Goal: Information Seeking & Learning: Learn about a topic

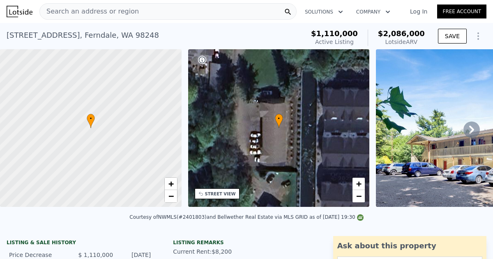
click at [416, 11] on link "Log In" at bounding box center [418, 11] width 37 height 8
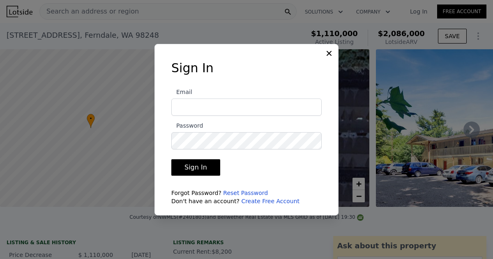
type input "daliahomehaven@gmail.com"
click at [196, 170] on button "Sign In" at bounding box center [195, 167] width 49 height 16
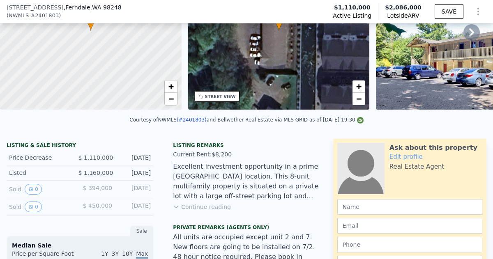
scroll to position [96, 0]
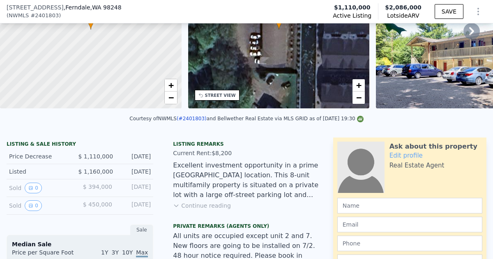
click at [205, 204] on button "Continue reading" at bounding box center [202, 206] width 58 height 8
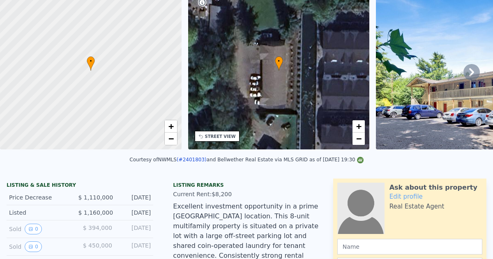
scroll to position [3, 0]
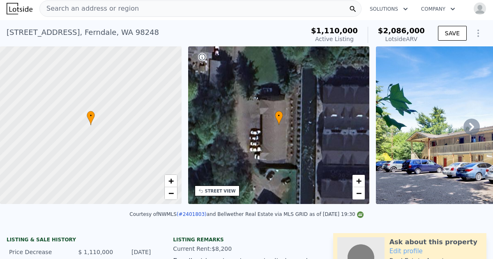
click at [470, 128] on icon at bounding box center [471, 127] width 5 height 8
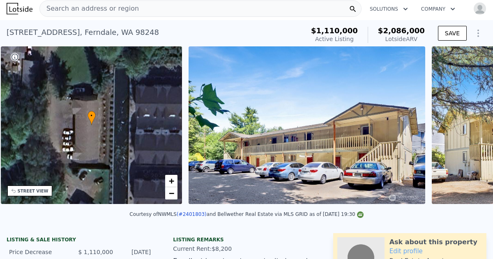
scroll to position [0, 191]
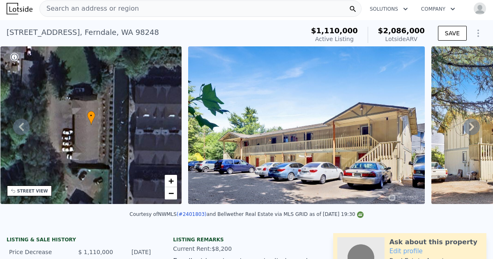
click at [470, 128] on icon at bounding box center [471, 127] width 5 height 8
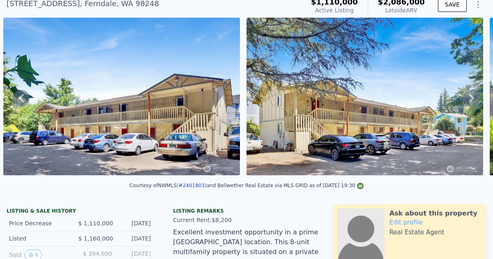
scroll to position [34, 0]
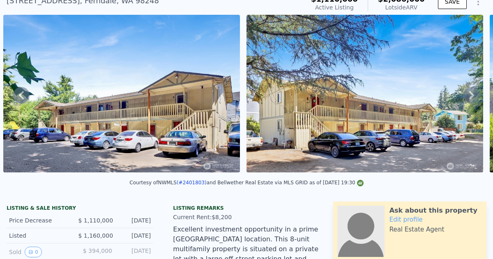
click at [471, 96] on icon at bounding box center [471, 95] width 5 height 8
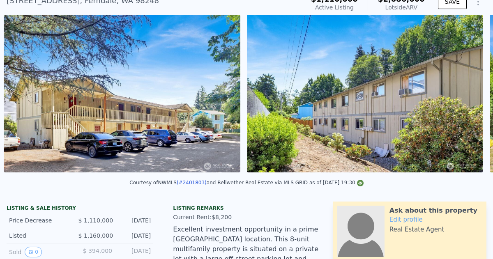
scroll to position [0, 619]
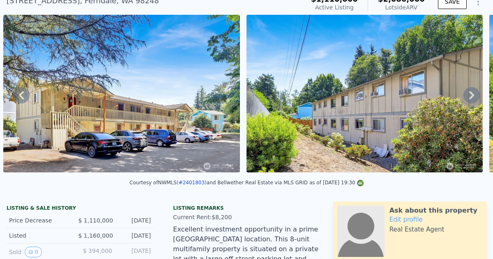
click at [470, 95] on icon at bounding box center [471, 95] width 16 height 16
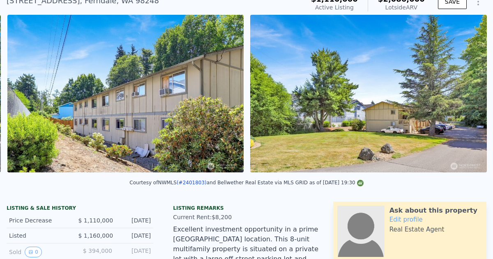
scroll to position [0, 861]
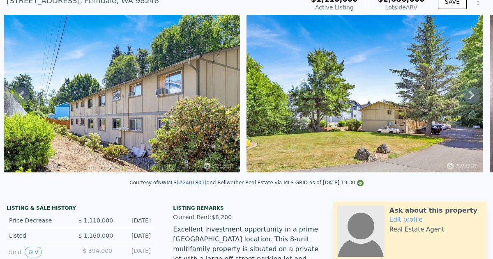
click at [470, 95] on icon at bounding box center [471, 95] width 16 height 16
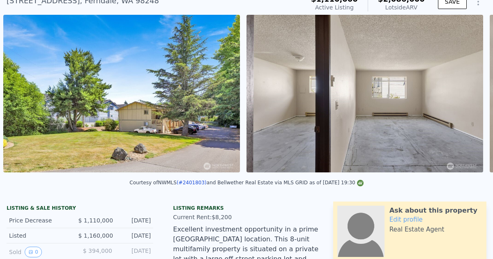
scroll to position [0, 1104]
click at [470, 95] on icon at bounding box center [471, 95] width 16 height 16
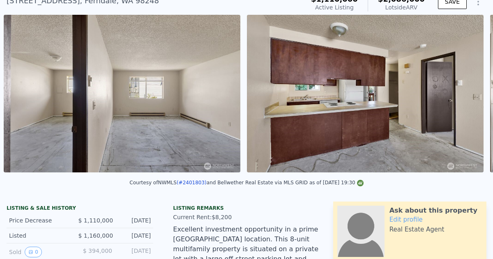
scroll to position [0, 1347]
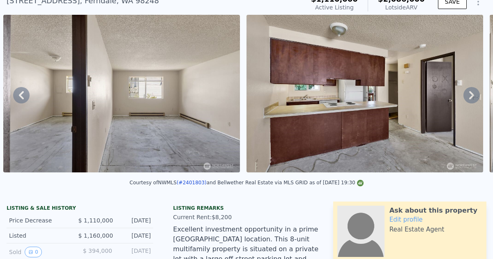
click at [470, 95] on icon at bounding box center [471, 95] width 16 height 16
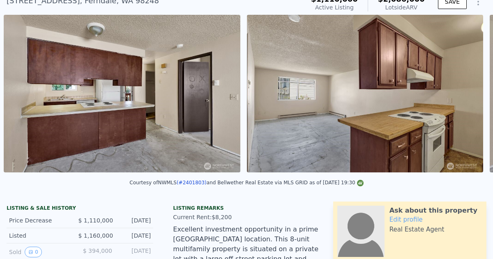
scroll to position [0, 1590]
click at [470, 95] on icon at bounding box center [471, 95] width 16 height 16
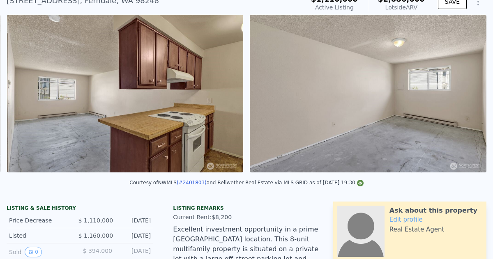
scroll to position [0, 1833]
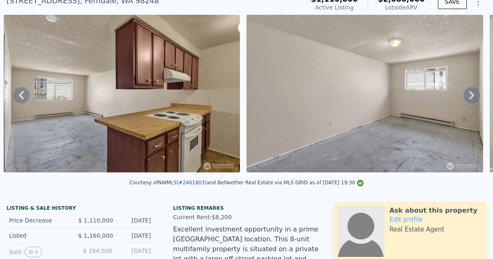
click at [470, 95] on icon at bounding box center [471, 95] width 16 height 16
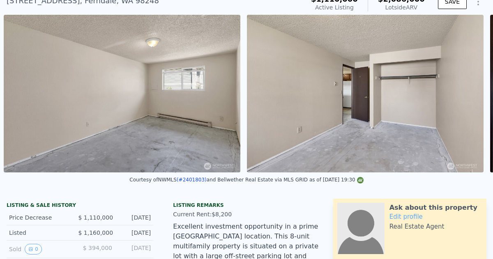
scroll to position [0, 2076]
click at [470, 95] on icon at bounding box center [471, 93] width 5 height 8
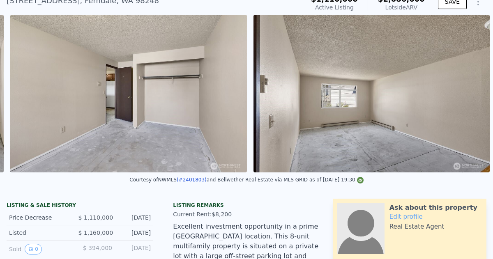
scroll to position [0, 2312]
click at [470, 95] on img at bounding box center [371, 94] width 236 height 158
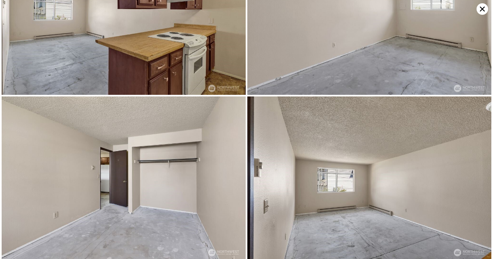
scroll to position [0, 0]
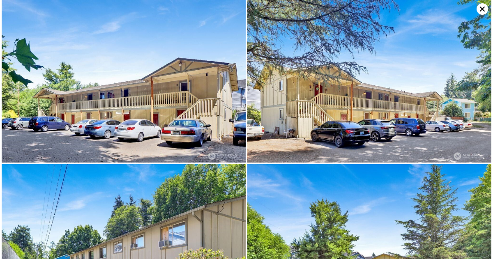
click at [480, 8] on icon at bounding box center [481, 8] width 11 height 11
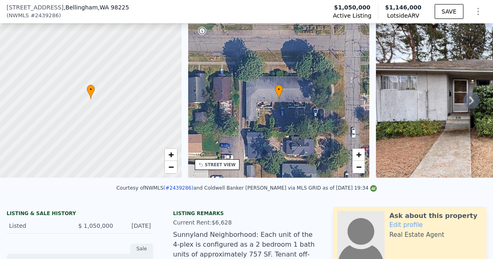
scroll to position [106, 0]
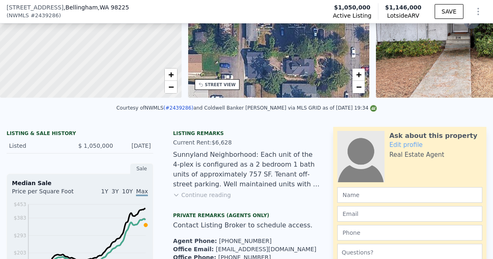
click at [197, 199] on div "Listing remarks Current Rent: $6,628 Sunnyland Neighborhood: Each unit of the 4…" at bounding box center [246, 227] width 160 height 195
click at [197, 195] on button "Continue reading" at bounding box center [202, 195] width 58 height 8
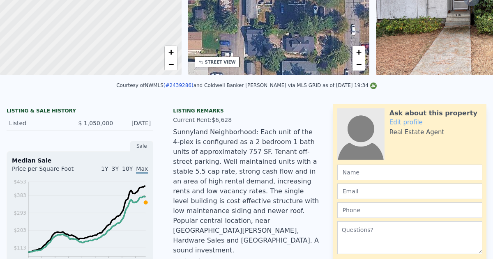
scroll to position [3, 0]
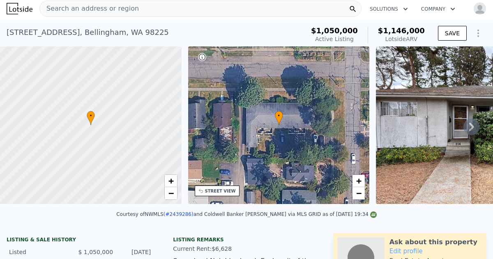
click at [472, 127] on icon at bounding box center [471, 127] width 5 height 8
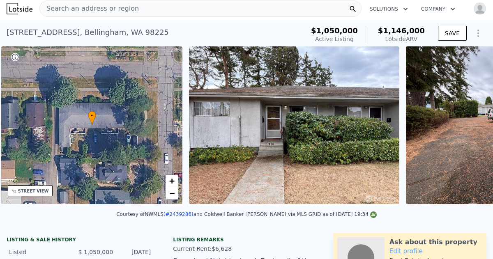
scroll to position [0, 191]
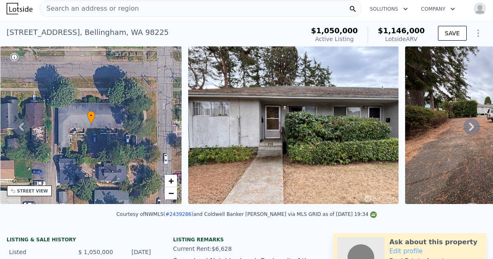
click at [472, 127] on icon at bounding box center [471, 127] width 5 height 8
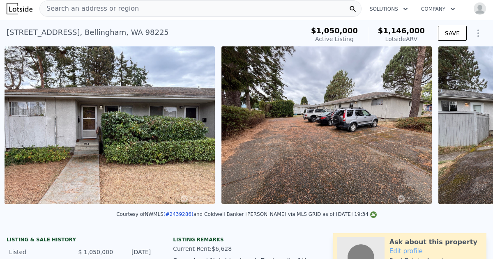
scroll to position [0, 376]
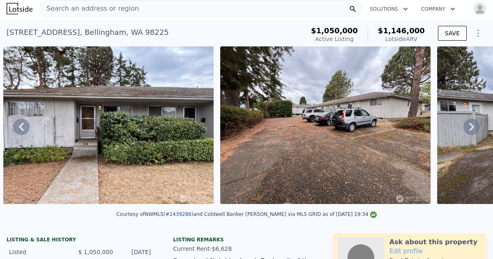
click at [472, 127] on icon at bounding box center [471, 127] width 5 height 8
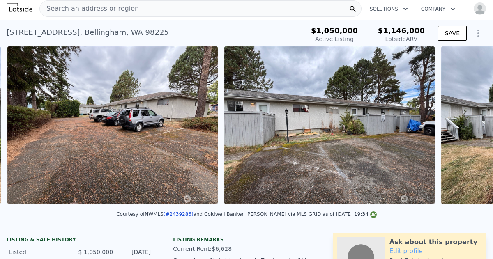
scroll to position [0, 592]
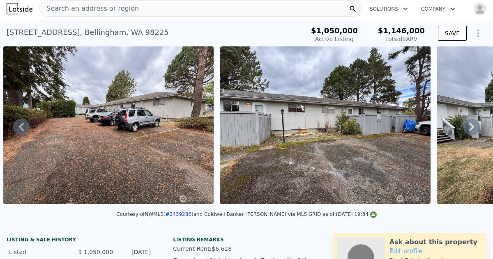
click at [472, 127] on icon at bounding box center [471, 127] width 5 height 8
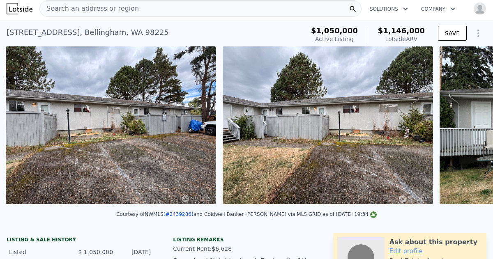
scroll to position [0, 809]
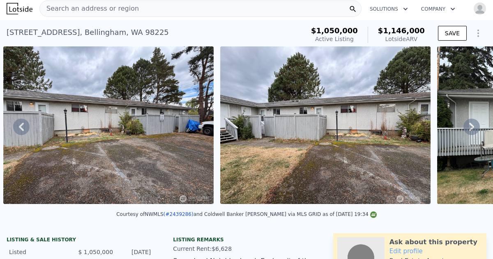
click at [472, 127] on icon at bounding box center [471, 127] width 5 height 8
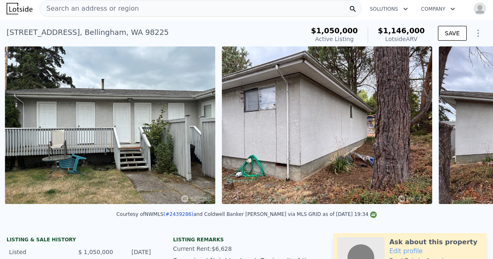
scroll to position [0, 1242]
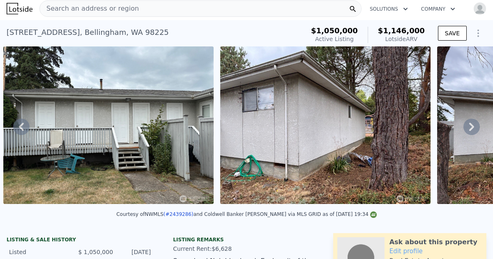
click at [472, 127] on icon at bounding box center [471, 127] width 5 height 8
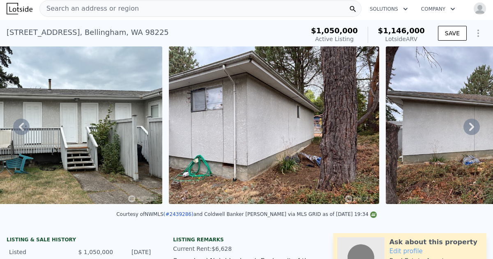
click at [472, 127] on img at bounding box center [490, 125] width 210 height 158
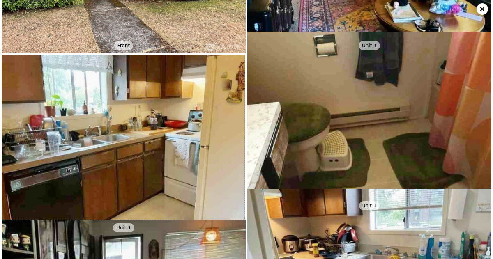
scroll to position [899, 0]
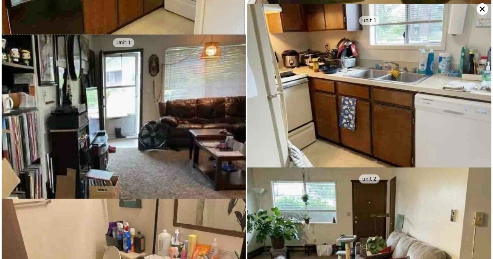
click at [348, 161] on img at bounding box center [369, 95] width 244 height 183
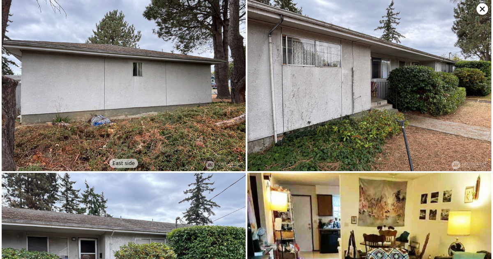
scroll to position [0, 0]
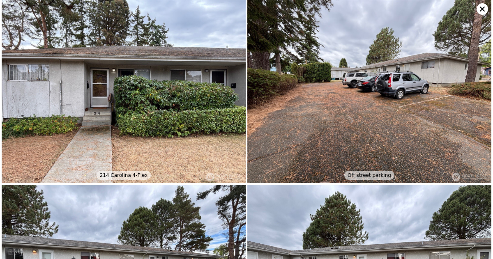
click at [481, 11] on icon at bounding box center [481, 8] width 11 height 11
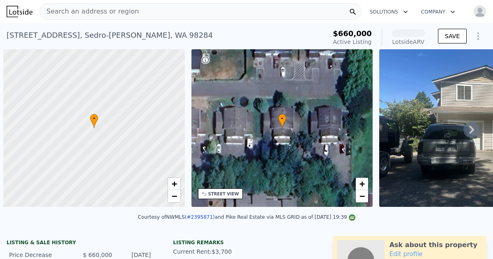
scroll to position [0, 3]
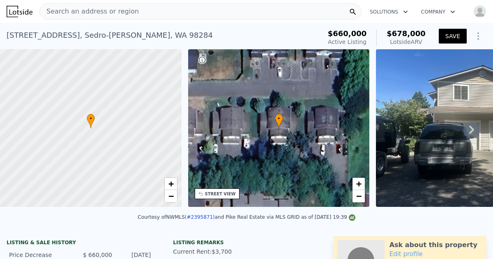
click at [468, 133] on icon at bounding box center [471, 129] width 16 height 16
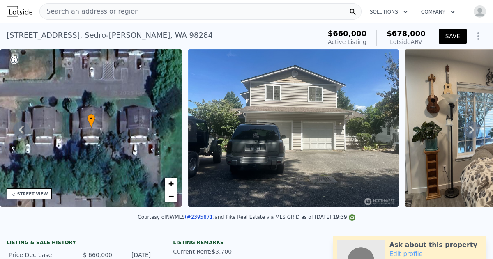
click at [468, 133] on icon at bounding box center [471, 129] width 16 height 16
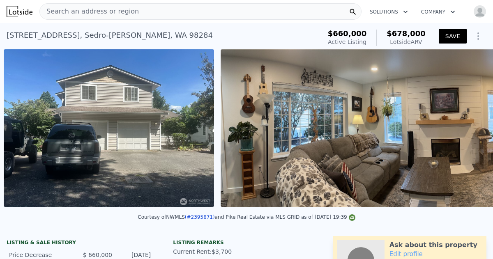
scroll to position [0, 376]
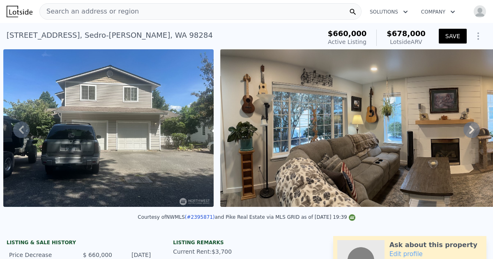
click at [468, 133] on icon at bounding box center [471, 129] width 16 height 16
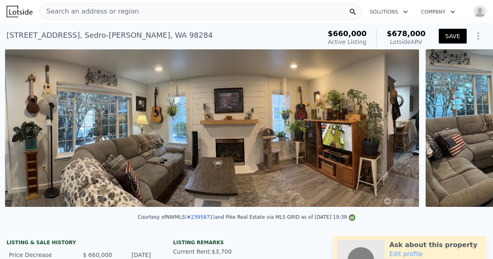
scroll to position [0, 592]
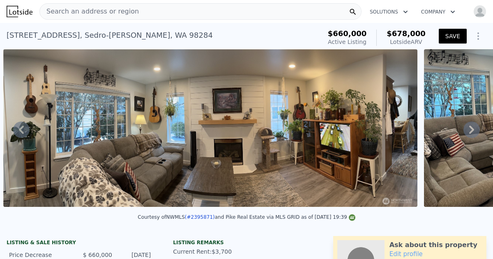
click at [468, 133] on icon at bounding box center [471, 129] width 16 height 16
click at [471, 128] on icon at bounding box center [471, 130] width 5 height 8
click at [469, 126] on icon at bounding box center [471, 130] width 5 height 8
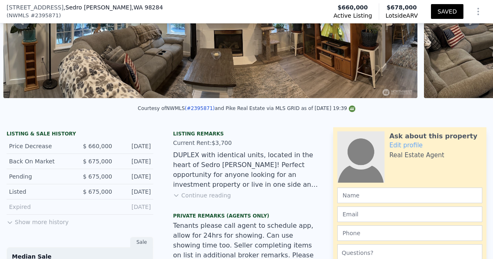
scroll to position [109, 0]
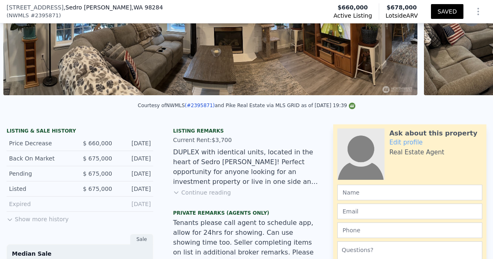
click at [205, 193] on button "Continue reading" at bounding box center [202, 192] width 58 height 8
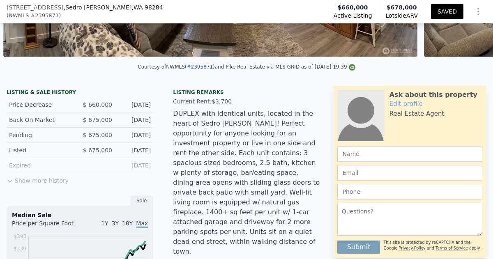
scroll to position [152, 0]
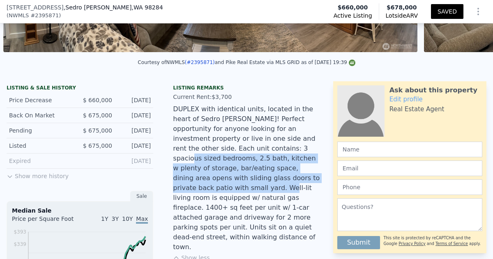
drag, startPoint x: 209, startPoint y: 151, endPoint x: 255, endPoint y: 182, distance: 55.8
click at [255, 182] on div "DUPLEX with identical units, located in the heart of Sedro Woolley! Perfect opp…" at bounding box center [246, 178] width 147 height 148
click at [271, 231] on div "DUPLEX with identical units, located in the heart of Sedro Woolley! Perfect opp…" at bounding box center [246, 178] width 147 height 148
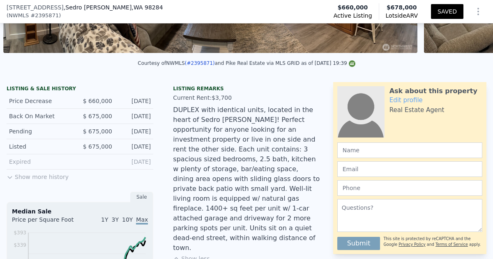
scroll to position [151, 0]
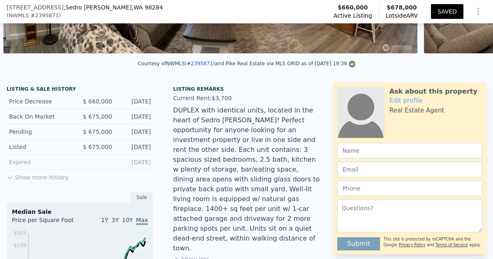
click at [37, 177] on button "Show more history" at bounding box center [38, 175] width 62 height 11
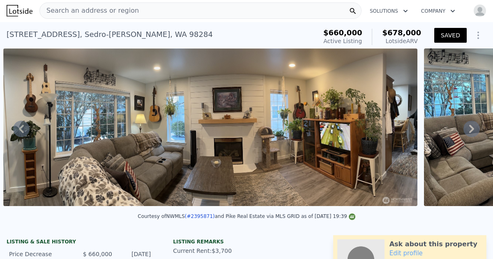
scroll to position [0, 0]
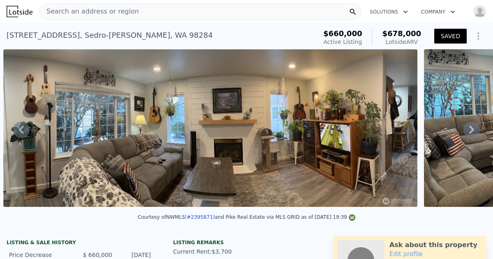
click at [287, 167] on img at bounding box center [209, 128] width 413 height 158
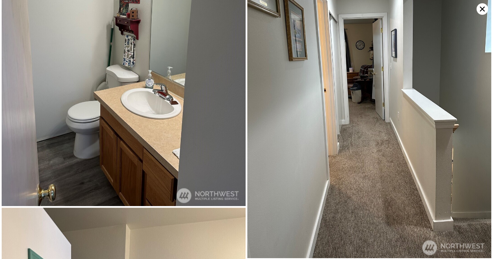
scroll to position [1325, 0]
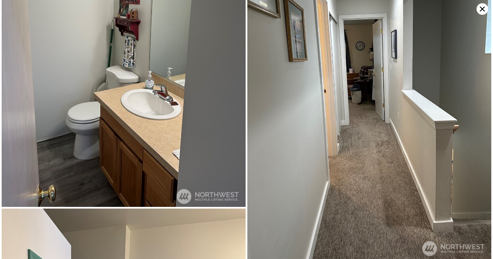
click at [484, 9] on icon at bounding box center [481, 8] width 11 height 11
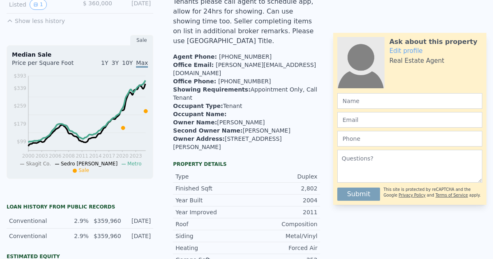
scroll to position [0, 0]
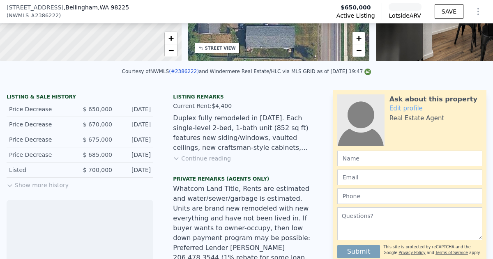
scroll to position [158, 0]
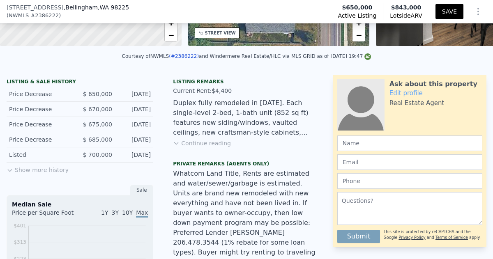
click at [207, 141] on button "Continue reading" at bounding box center [202, 143] width 58 height 8
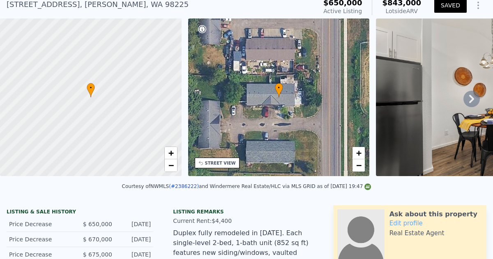
scroll to position [3, 0]
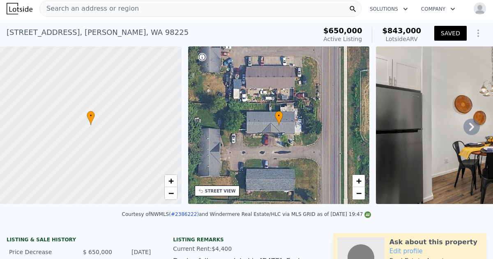
click at [438, 135] on img at bounding box center [494, 125] width 236 height 158
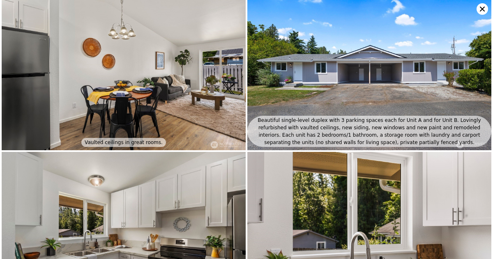
scroll to position [0, 0]
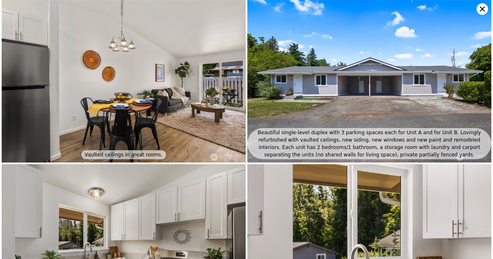
click at [481, 9] on icon at bounding box center [481, 9] width 5 height 5
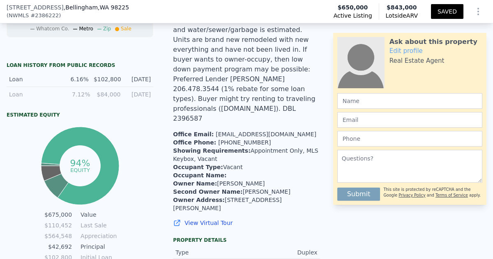
scroll to position [450, 0]
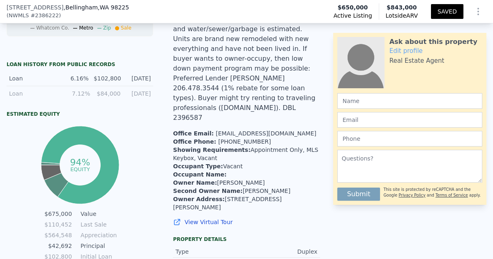
click at [370, 232] on div "Ask about this property Edit profile Real Estate Agent Submit This site is prot…" at bounding box center [413, 233] width 160 height 900
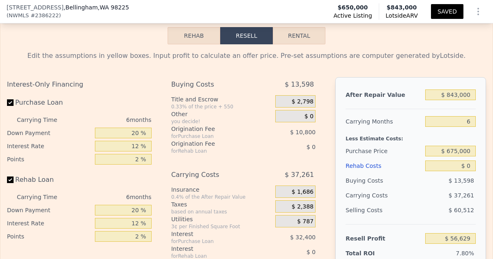
scroll to position [1763, 0]
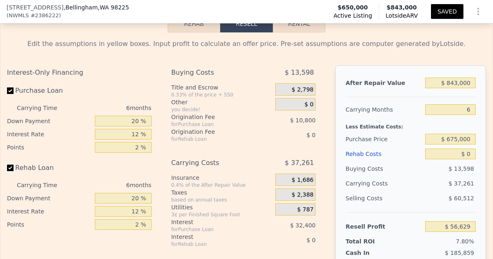
click at [10, 165] on input "Rehab Loan" at bounding box center [10, 168] width 7 height 7
checkbox input "false"
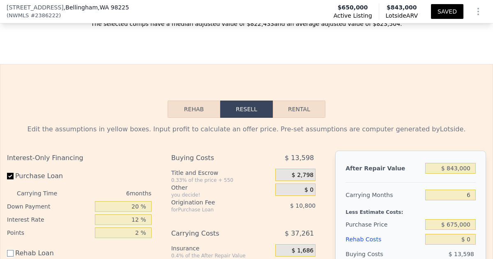
scroll to position [1679, 0]
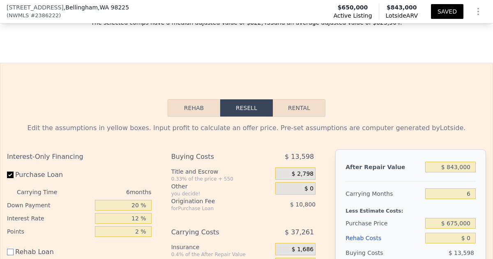
click at [200, 99] on button "Rehab" at bounding box center [193, 107] width 53 height 17
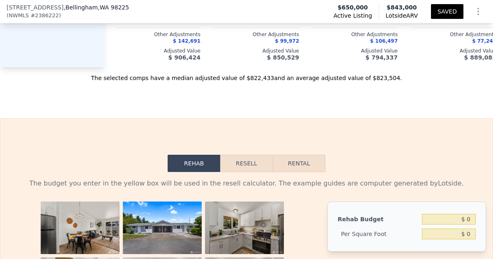
scroll to position [1623, 0]
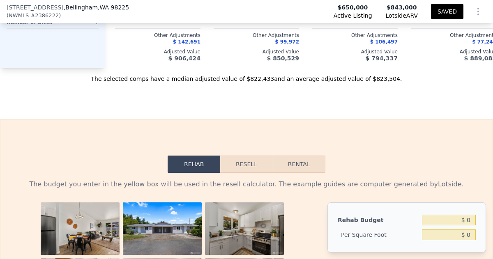
click at [254, 156] on button "Resell" at bounding box center [246, 164] width 52 height 17
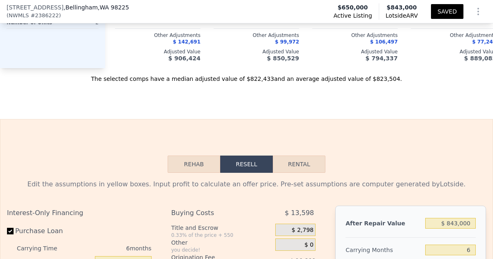
click at [300, 156] on button "Rental" at bounding box center [299, 164] width 53 height 17
select select "30"
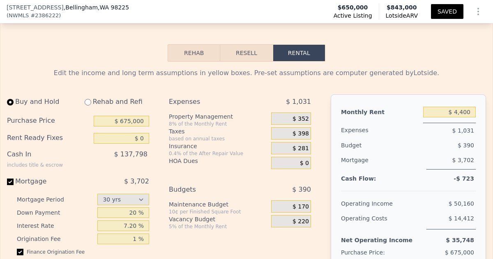
scroll to position [1717, 0]
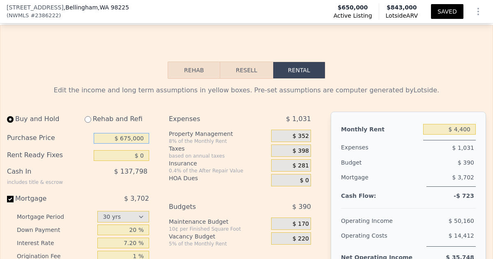
click at [132, 133] on input "$ 675,000" at bounding box center [121, 138] width 55 height 11
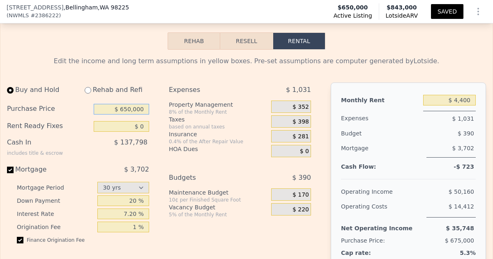
scroll to position [1743, 0]
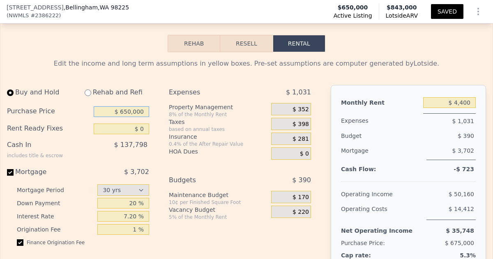
type input "$ 650,000"
click at [158, 122] on div "Buy and Hold Rehab and Refi Purchase Price $ 650,000 Rent Ready Fixes $ 0 Cash …" at bounding box center [162, 195] width 310 height 221
click at [150, 85] on div "Buy and Hold Rehab and Refi Purchase Price $ 650,000 Rent Ready Fixes $ 0 Cash …" at bounding box center [81, 195] width 149 height 221
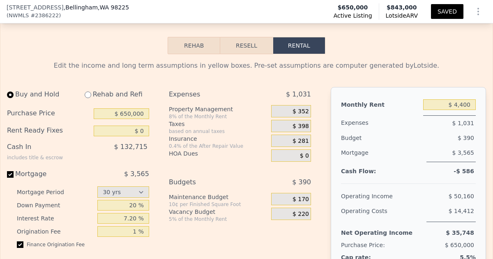
scroll to position [1742, 0]
click at [471, 99] on input "$ 4,400" at bounding box center [449, 104] width 53 height 11
type input "$ 4"
click at [327, 210] on div "Buy and Hold Rehab and Refi Purchase Price $ 650,000 Rent Ready Fixes $ 0 Cash …" at bounding box center [246, 197] width 479 height 221
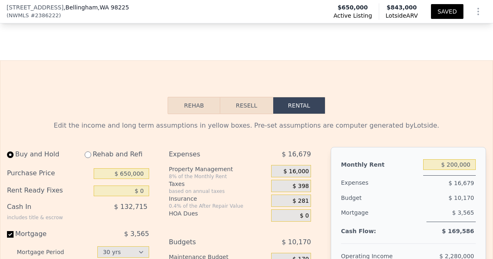
scroll to position [1680, 0]
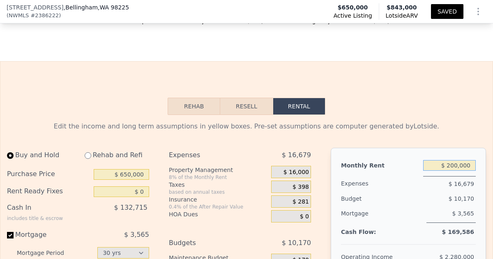
click at [470, 160] on input "$ 200,000" at bounding box center [449, 165] width 53 height 11
click at [408, 206] on div "Mortgage $ 3,565" at bounding box center [408, 217] width 135 height 23
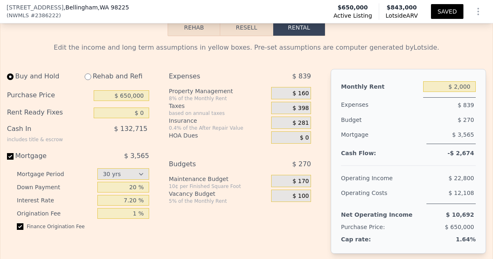
scroll to position [1747, 0]
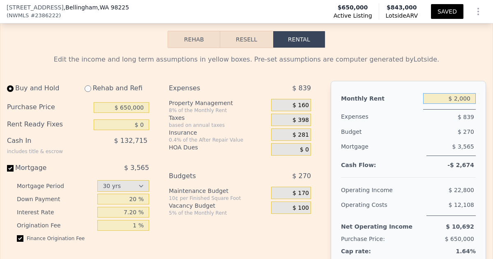
click at [458, 93] on input "$ 2,000" at bounding box center [449, 98] width 53 height 11
type input "$ 3,000"
click at [412, 183] on div "$ 22,800" at bounding box center [435, 190] width 79 height 15
click at [296, 193] on div "Expenses $ 919 Property Management 8% of the Monthly Rent $ 240 Taxes based on …" at bounding box center [243, 191] width 149 height 221
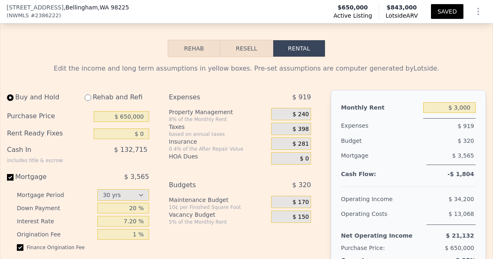
scroll to position [1703, 0]
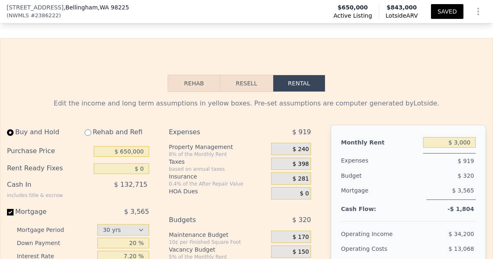
click at [307, 146] on span "$ 240" at bounding box center [300, 149] width 16 height 7
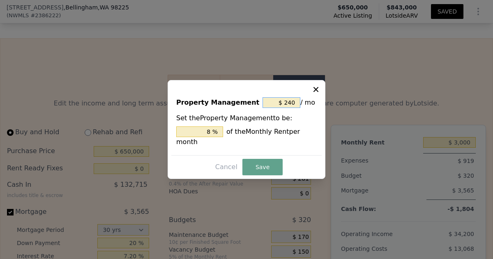
click at [295, 108] on input "$ 240" at bounding box center [281, 102] width 38 height 11
click at [211, 137] on input "8 %" at bounding box center [199, 131] width 47 height 11
type input "$ 0"
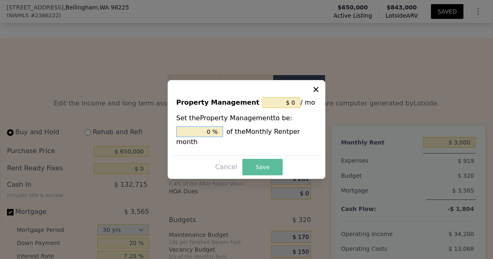
type input "0 %"
click at [269, 165] on button "Save" at bounding box center [262, 167] width 40 height 16
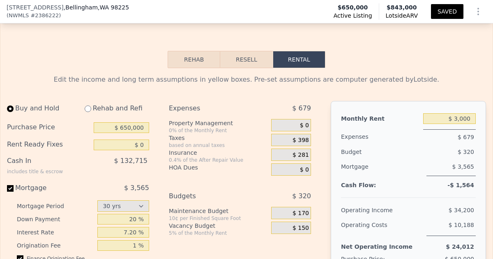
scroll to position [1727, 0]
click at [326, 123] on div "Buy and Hold Rehab and Refi Purchase Price $ 650,000 Rent Ready Fixes $ 0 Cash …" at bounding box center [246, 211] width 479 height 221
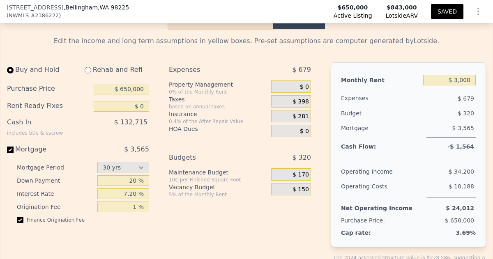
scroll to position [1766, 0]
click at [128, 83] on input "$ 650,000" at bounding box center [121, 88] width 55 height 11
type input "$ 640,000"
click at [155, 103] on div "Buy and Hold Rehab and Refi Purchase Price $ 640,000 Rent Ready Fixes $ 0 Cash …" at bounding box center [81, 172] width 149 height 221
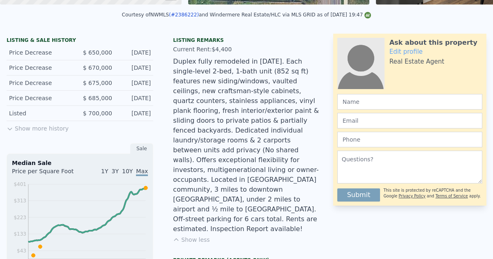
scroll to position [3, 0]
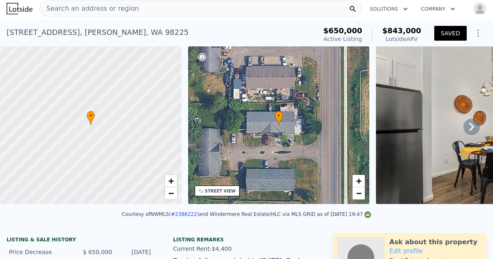
click at [419, 131] on img at bounding box center [494, 125] width 236 height 158
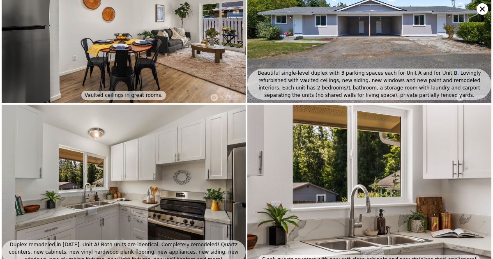
scroll to position [0, 0]
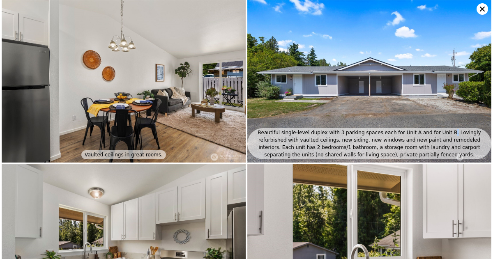
click at [480, 9] on icon at bounding box center [481, 8] width 11 height 11
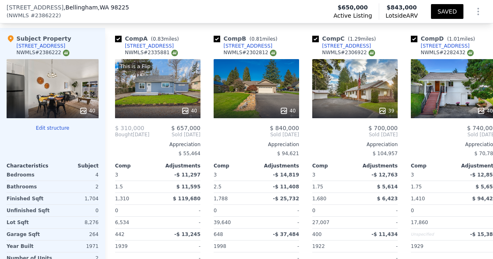
scroll to position [1386, 0]
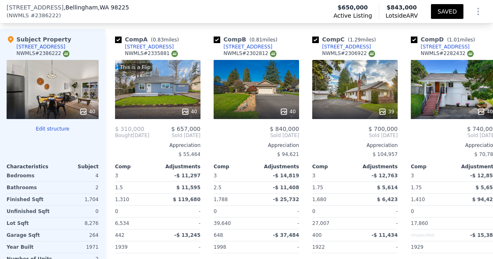
click at [261, 142] on div "Appreciation" at bounding box center [255, 145] width 85 height 7
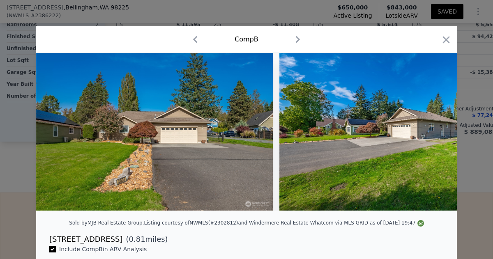
scroll to position [132, 0]
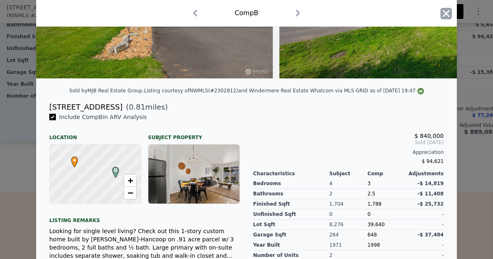
click at [444, 12] on icon "button" at bounding box center [445, 13] width 7 height 7
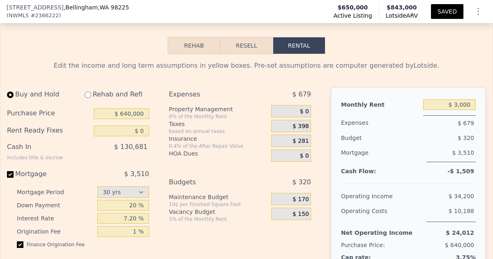
scroll to position [1742, 0]
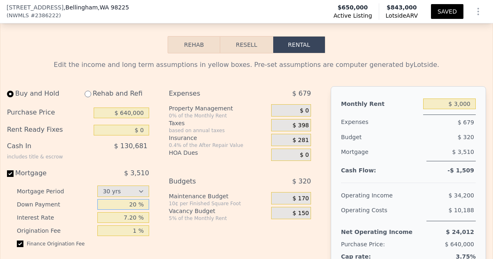
click at [135, 199] on input "20 %" at bounding box center [123, 204] width 52 height 11
type input "2 %"
click at [154, 205] on div "Buy and Hold Rehab and Refi Purchase Price $ 640,000 Rent Ready Fixes $ 0 Cash …" at bounding box center [81, 196] width 149 height 221
click at [137, 199] on input "33 %" at bounding box center [123, 204] width 52 height 11
type input "3 %"
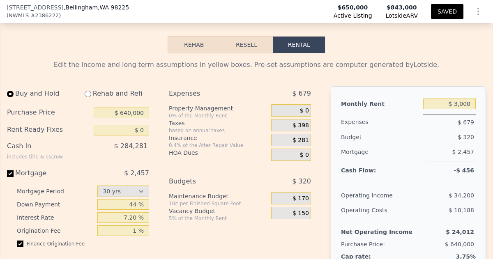
click at [156, 186] on div "Buy and Hold Rehab and Refi Purchase Price $ 640,000 Rent Ready Fixes $ 0 Cash …" at bounding box center [162, 196] width 310 height 221
click at [315, 202] on div "Expenses $ 679 Property Management 0% of the Monthly Rent $ 0 Taxes based on an…" at bounding box center [243, 196] width 149 height 221
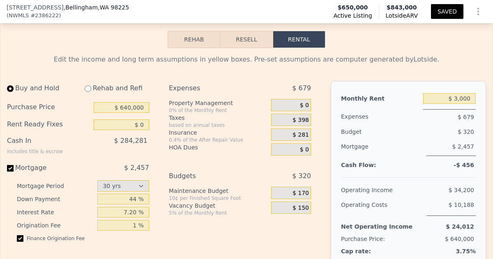
scroll to position [1749, 0]
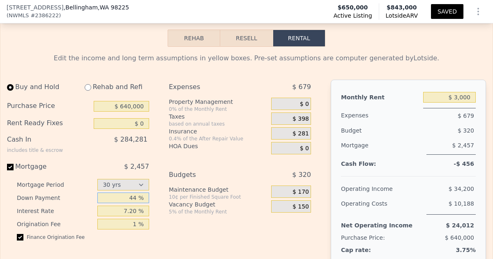
click at [136, 193] on input "44 %" at bounding box center [123, 198] width 52 height 11
type input "4 %"
type input "5 %"
type input "49 %"
click at [209, 251] on div "Expenses $ 679 Property Management 0% of the Monthly Rent $ 0 Taxes based on an…" at bounding box center [243, 190] width 149 height 221
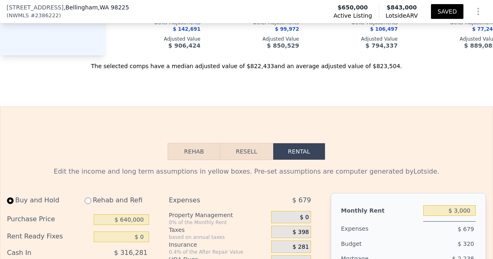
scroll to position [1634, 0]
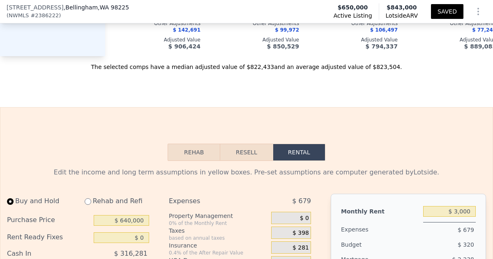
click at [443, 11] on button "SAVED" at bounding box center [447, 11] width 32 height 15
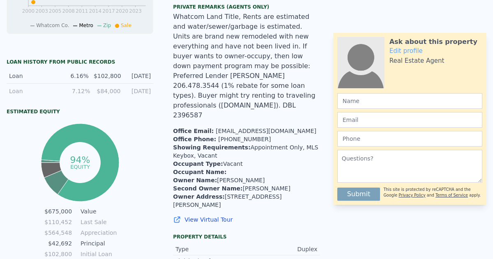
scroll to position [0, 0]
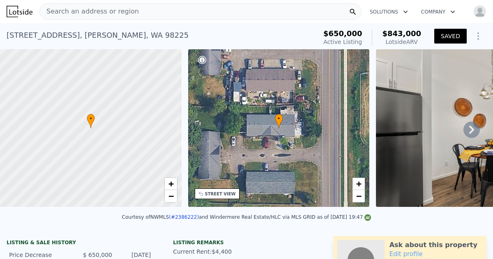
click at [397, 83] on img at bounding box center [494, 128] width 236 height 158
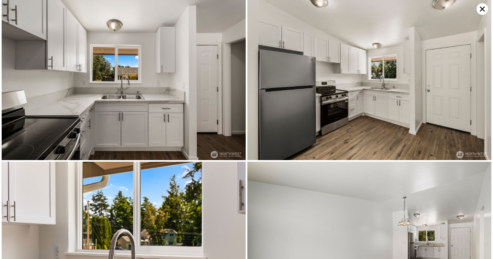
scroll to position [1808, 0]
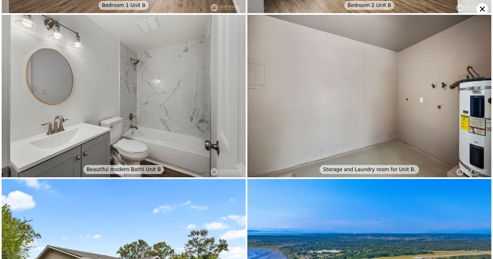
click at [327, 101] on img at bounding box center [369, 96] width 244 height 163
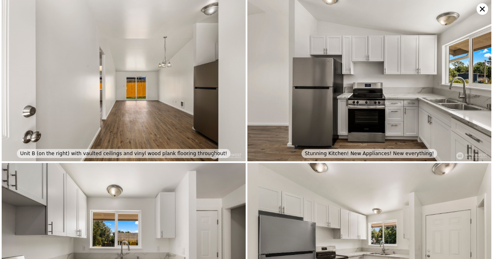
scroll to position [1641, 0]
